Goal: Information Seeking & Learning: Understand process/instructions

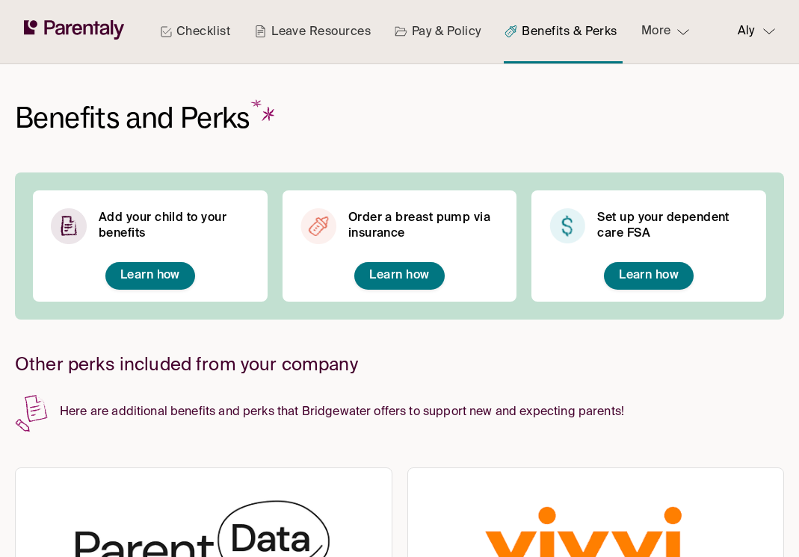
click at [480, 163] on div "Benefits and Perks Add your child to your benefits Learn how Order a breast pum…" at bounding box center [399, 469] width 769 height 811
click at [634, 127] on div "Benefits and Perks Add your child to your benefits Learn how Order a breast pum…" at bounding box center [399, 469] width 769 height 811
click at [631, 273] on span "Learn how" at bounding box center [649, 276] width 60 height 12
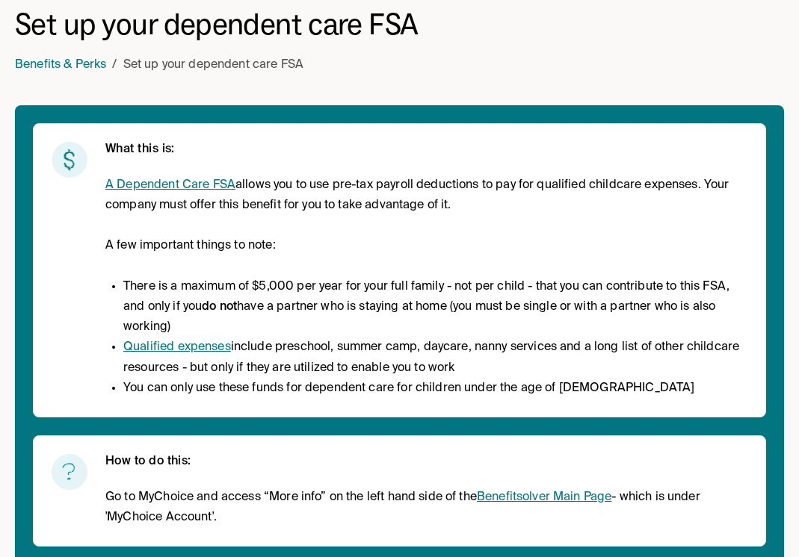
scroll to position [81, 0]
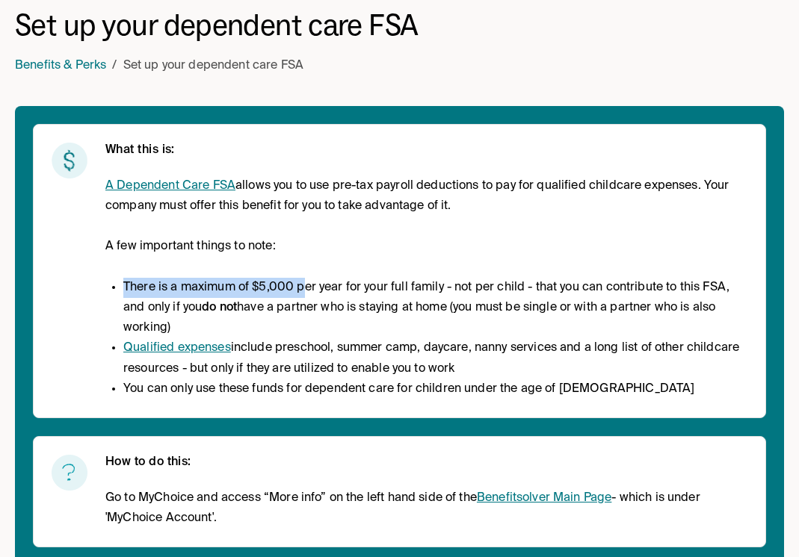
drag, startPoint x: 304, startPoint y: 289, endPoint x: 116, endPoint y: 285, distance: 188.3
click at [123, 285] on li "There is a maximum of $5,000 per year for your full family - not per child - th…" at bounding box center [435, 308] width 624 height 61
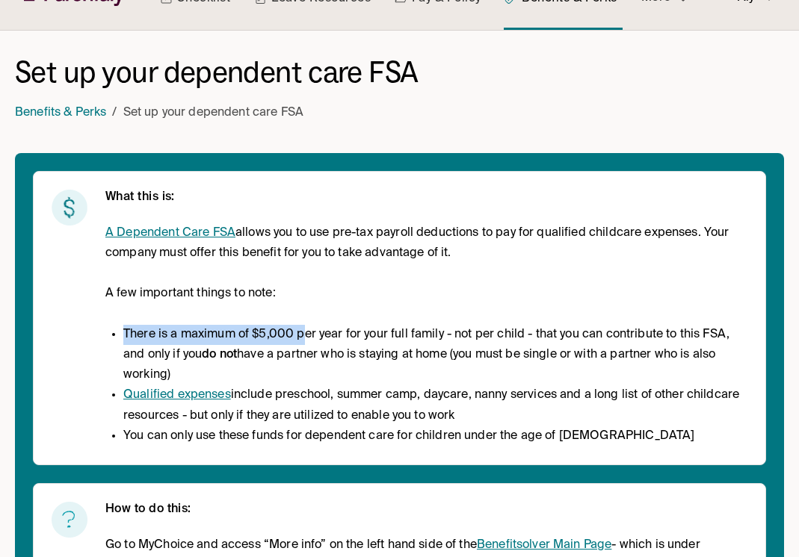
scroll to position [39, 0]
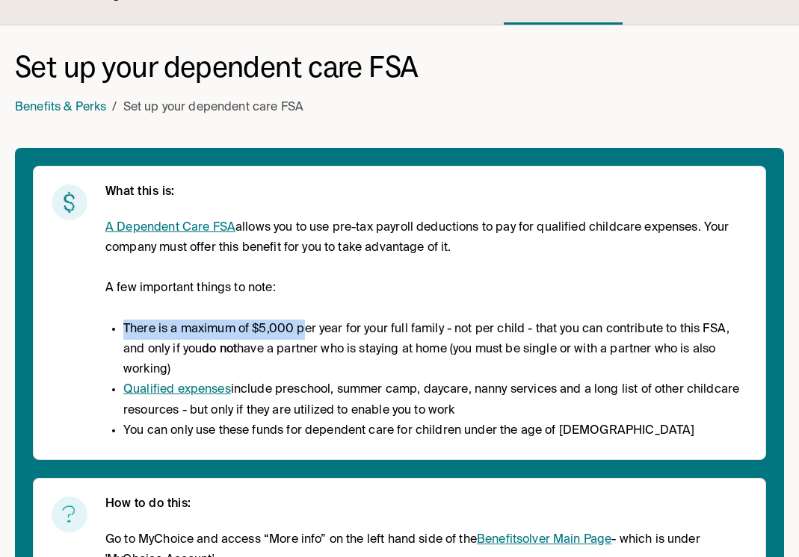
click at [409, 298] on p "A few important things to note:" at bounding box center [426, 289] width 642 height 20
